Goal: Navigation & Orientation: Find specific page/section

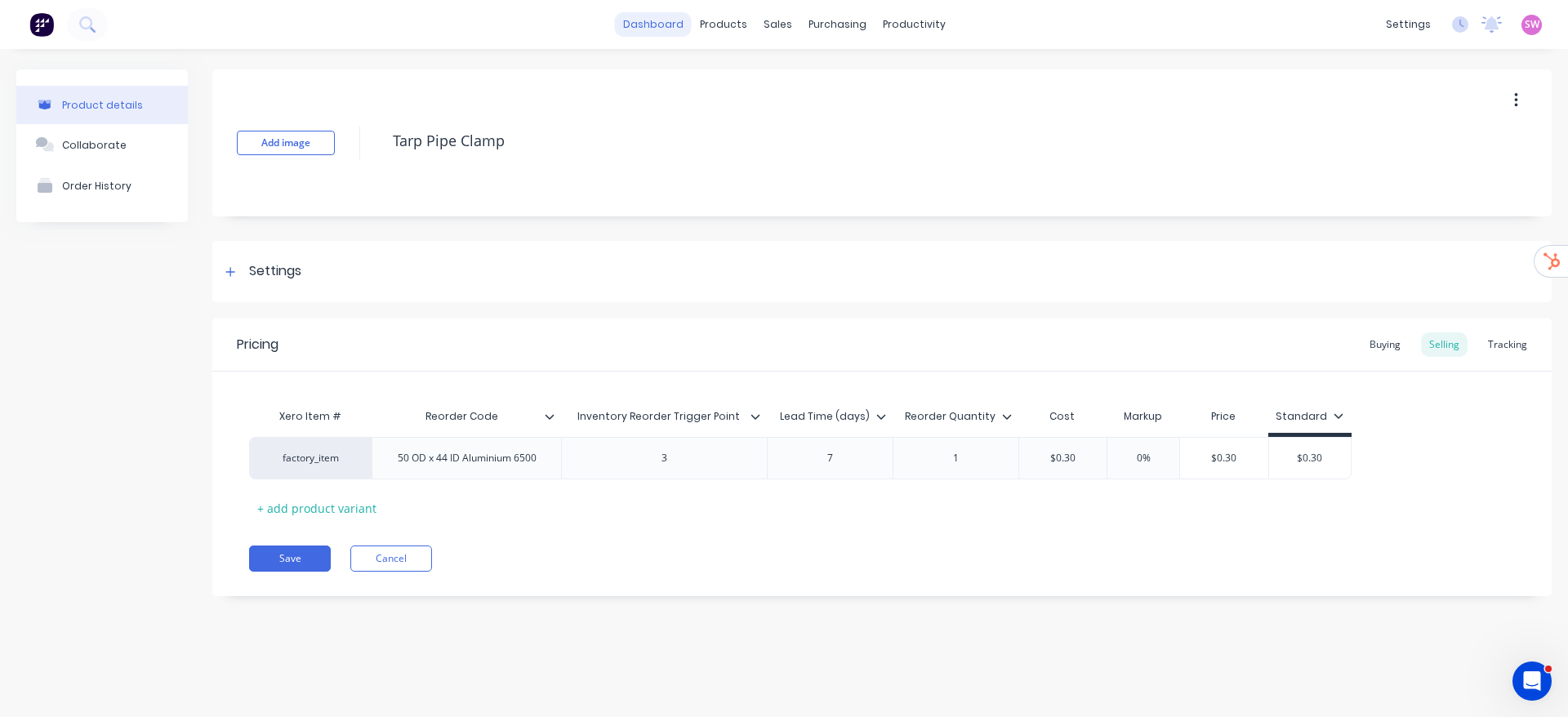
click at [655, 23] on link "dashboard" at bounding box center [653, 24] width 77 height 25
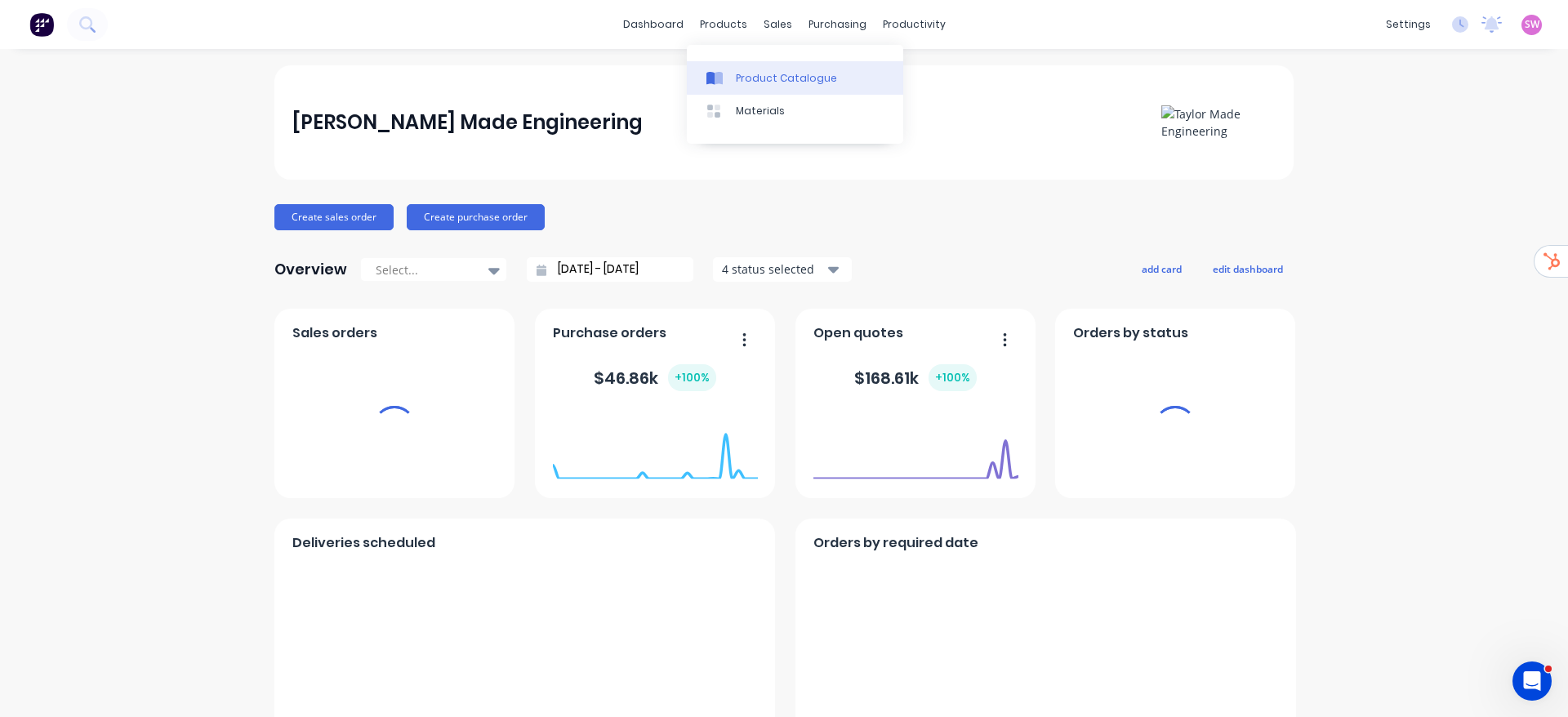
click at [749, 75] on div "Product Catalogue" at bounding box center [787, 78] width 101 height 15
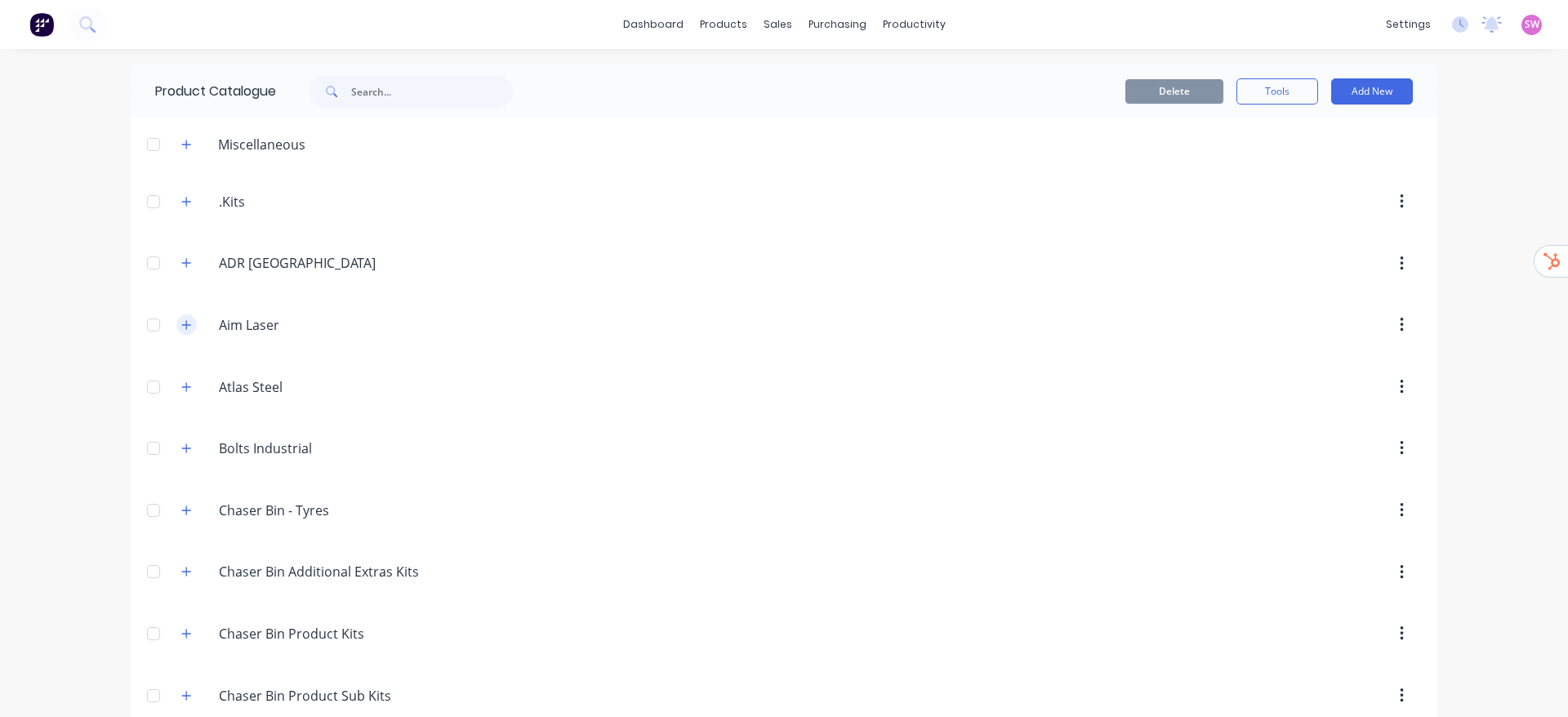
click at [181, 320] on icon "button" at bounding box center [186, 325] width 9 height 11
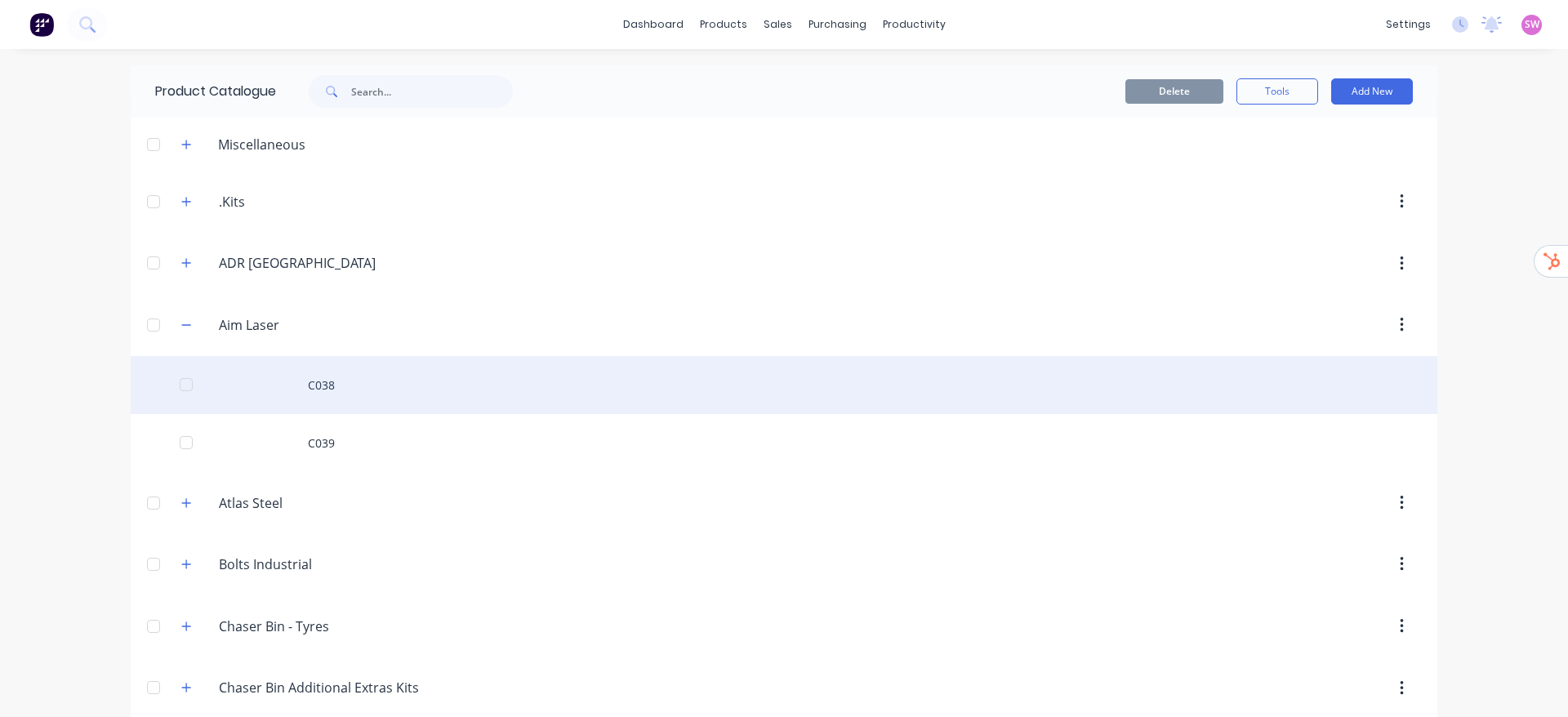
click at [328, 382] on div "C038" at bounding box center [784, 384] width 1307 height 58
